Goal: Find specific page/section: Find specific page/section

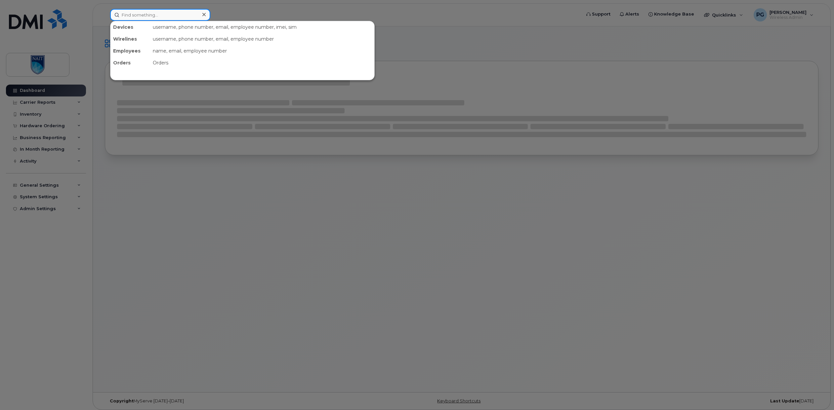
click at [147, 14] on input at bounding box center [160, 15] width 100 height 12
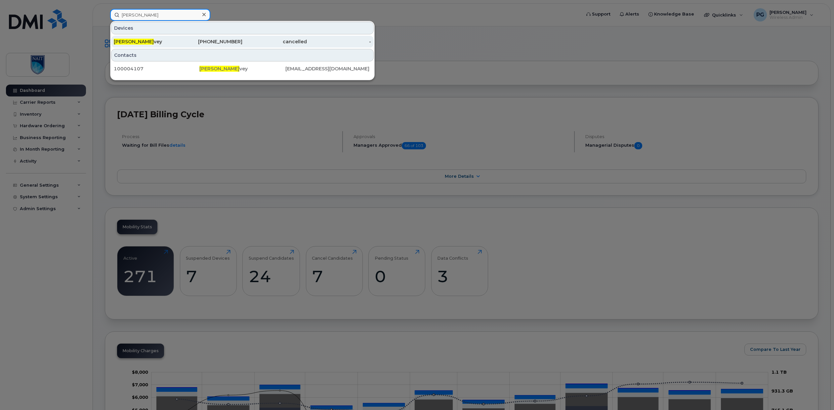
type input "rob po"
click at [173, 41] on div "Rob Po vey" at bounding box center [146, 41] width 64 height 7
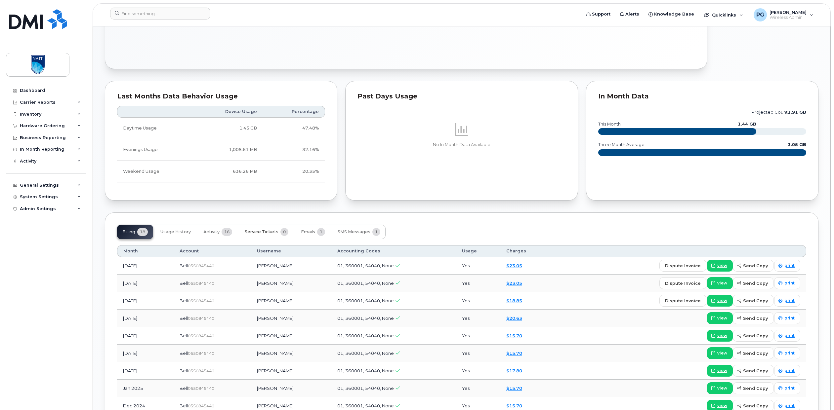
scroll to position [419, 0]
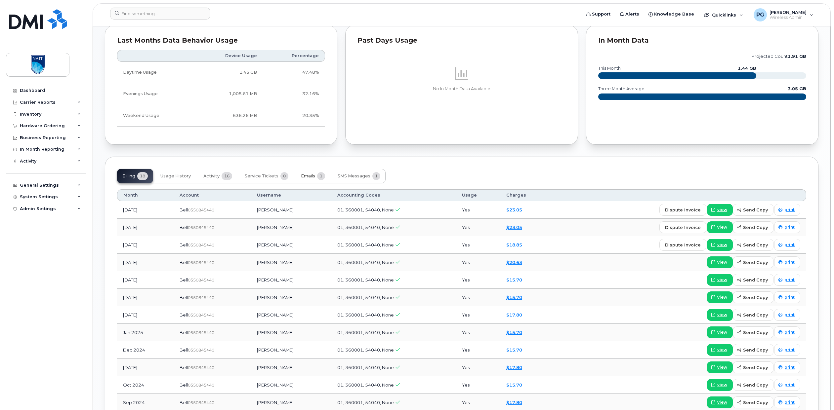
click at [302, 177] on span "Emails" at bounding box center [308, 176] width 14 height 5
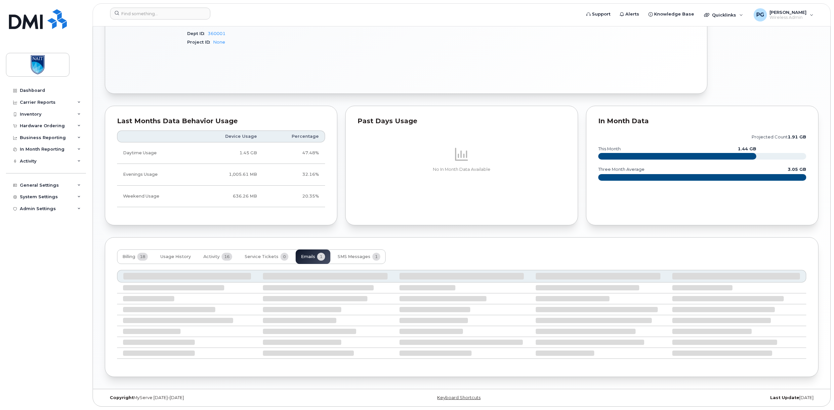
scroll to position [274, 0]
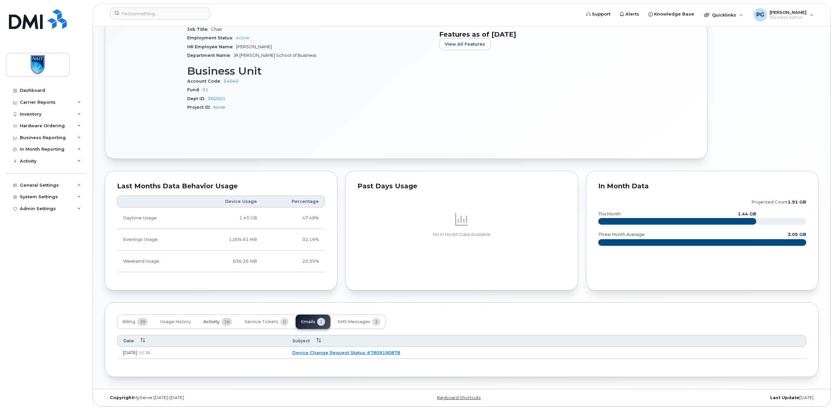
click at [217, 321] on span "Activity" at bounding box center [211, 321] width 16 height 5
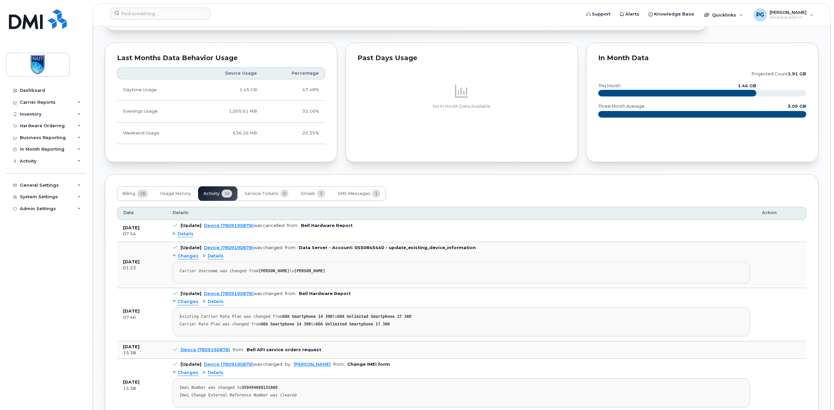
scroll to position [433, 0]
